Goal: Find specific page/section: Find specific page/section

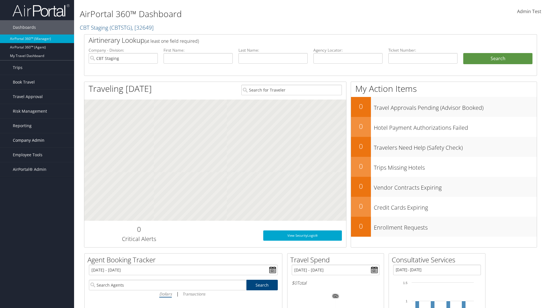
click at [37, 140] on span "Company Admin" at bounding box center [29, 140] width 32 height 14
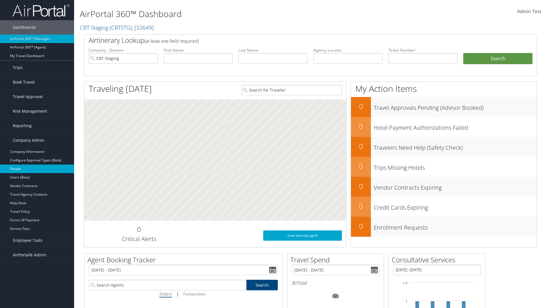
click at [37, 169] on link "People" at bounding box center [37, 168] width 74 height 9
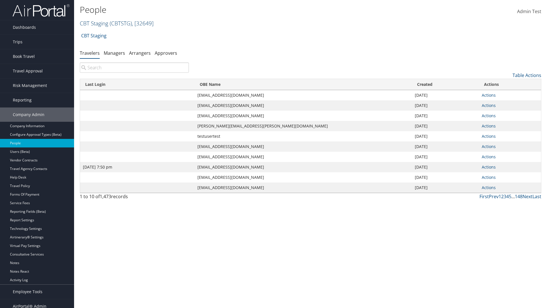
click at [94, 23] on link "CBT Staging ( CBTSTG ) , [ 32649 ]" at bounding box center [117, 23] width 74 height 8
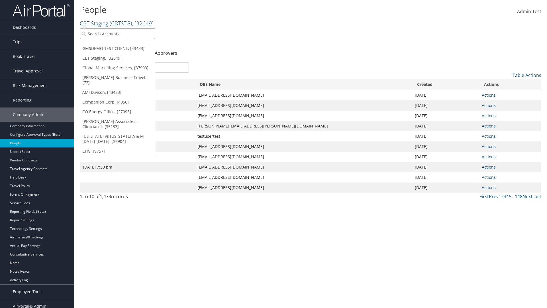
click at [117, 34] on input "search" at bounding box center [117, 33] width 75 height 11
type input "Global Marketing Services"
click at [123, 44] on div "Global Marketing Services (301946), [37903]" at bounding box center [123, 44] width 92 height 5
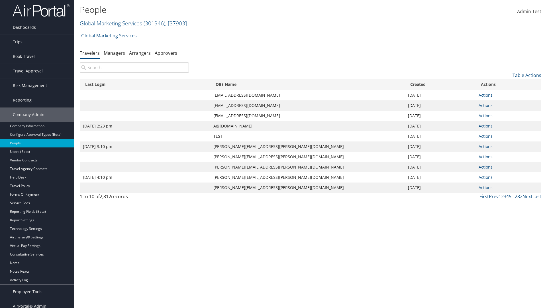
click at [134, 68] on input "search" at bounding box center [134, 67] width 109 height 10
type input "Sep 17, 2020 2:23 pm"
